Goal: Task Accomplishment & Management: Manage account settings

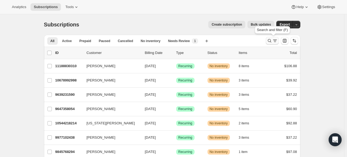
click at [268, 41] on icon "Search and filter results" at bounding box center [269, 40] width 5 height 5
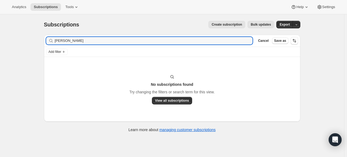
type input "[PERSON_NAME]"
